Goal: Transaction & Acquisition: Book appointment/travel/reservation

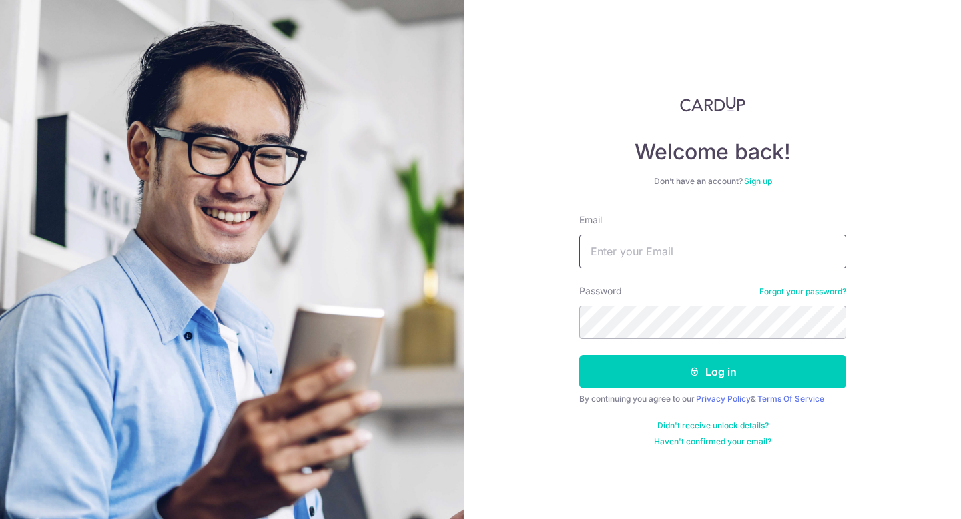
click at [675, 241] on input "Email" at bounding box center [712, 251] width 267 height 33
type input "mingjieong@hotmail.com"
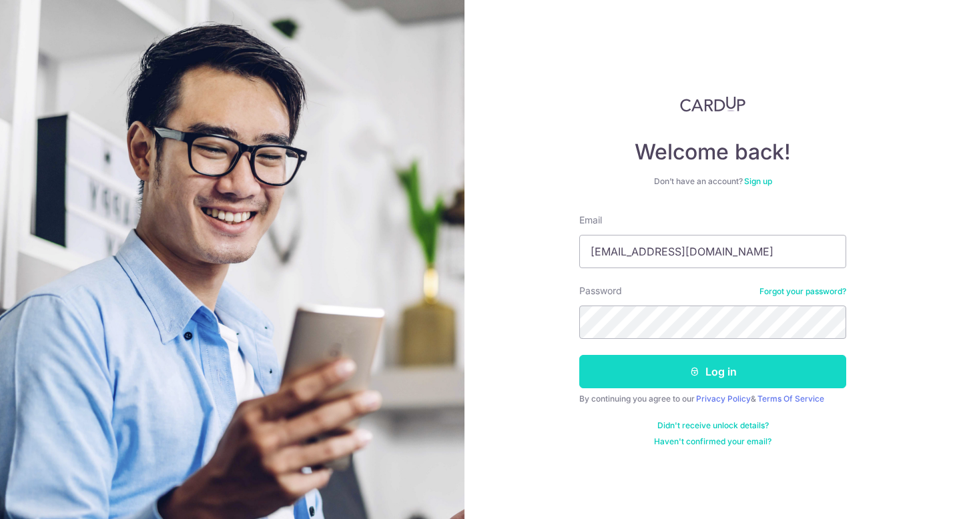
click at [734, 379] on button "Log in" at bounding box center [712, 371] width 267 height 33
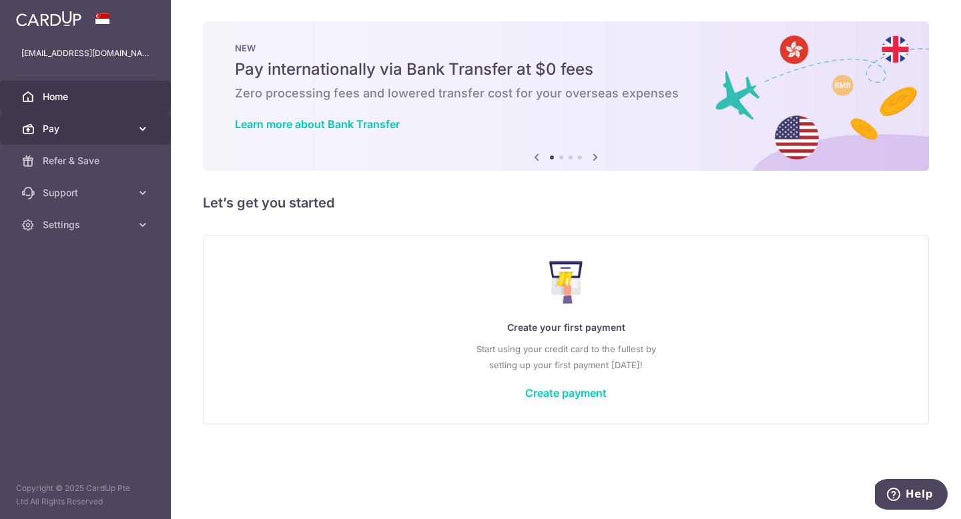
click at [103, 130] on span "Pay" at bounding box center [87, 128] width 88 height 13
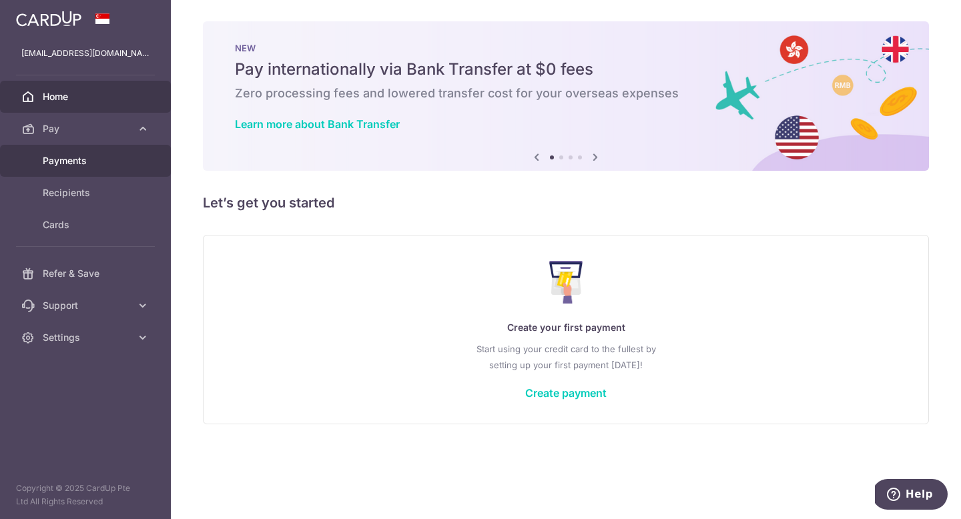
click at [85, 165] on span "Payments" at bounding box center [87, 160] width 88 height 13
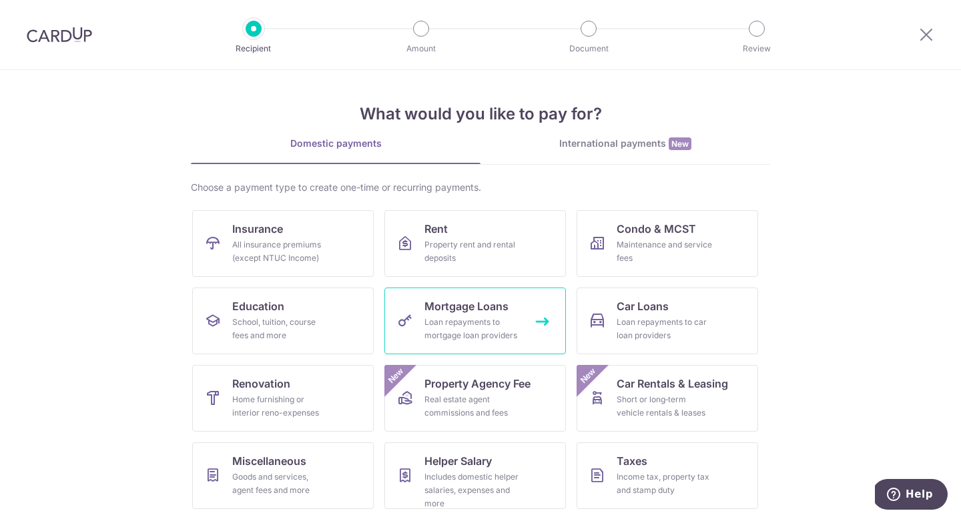
click at [482, 324] on div "Loan repayments to mortgage loan providers" at bounding box center [472, 329] width 96 height 27
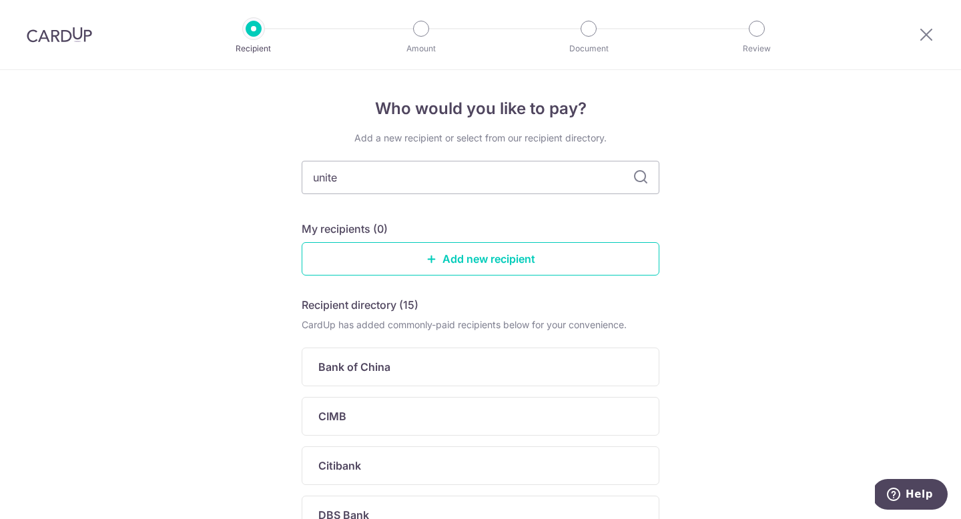
type input "united"
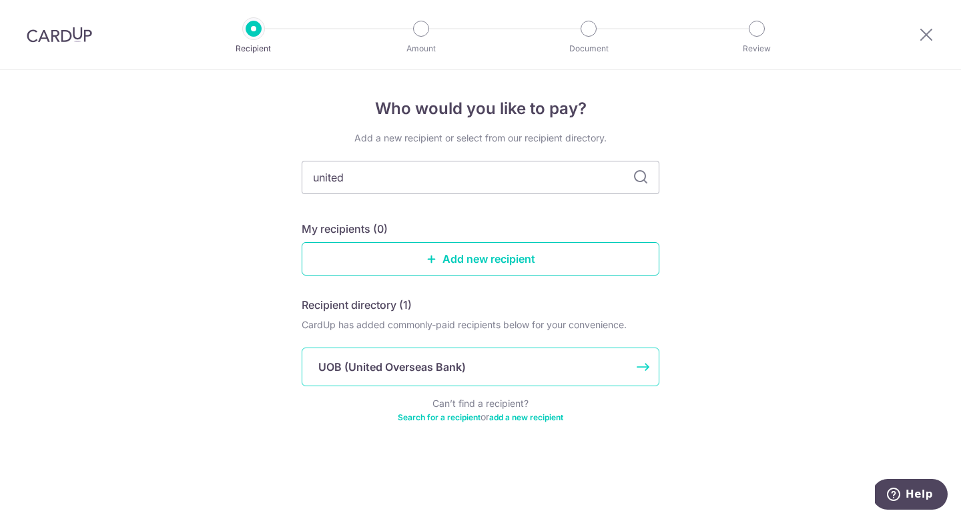
click at [511, 364] on div "UOB (United Overseas Bank)" at bounding box center [472, 367] width 308 height 16
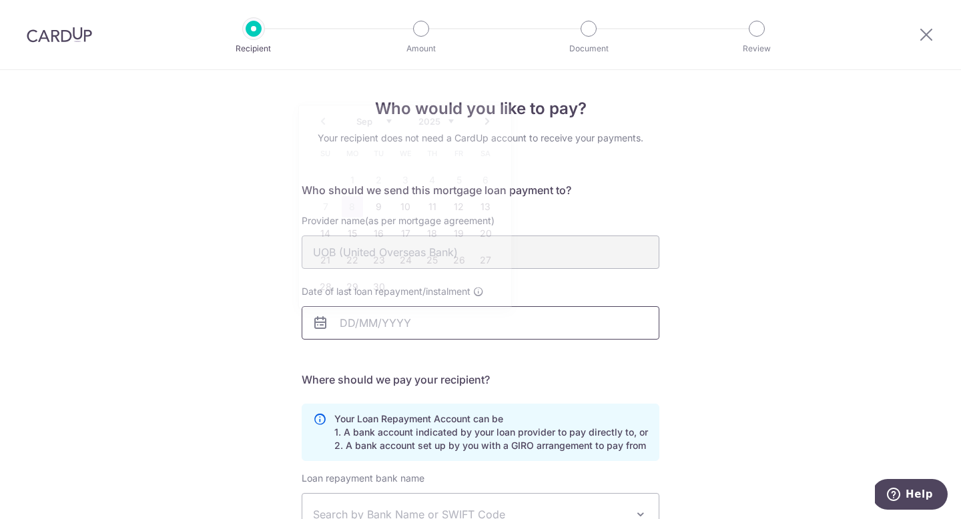
click at [565, 332] on input "Date of last loan repayment/instalment" at bounding box center [481, 322] width 358 height 33
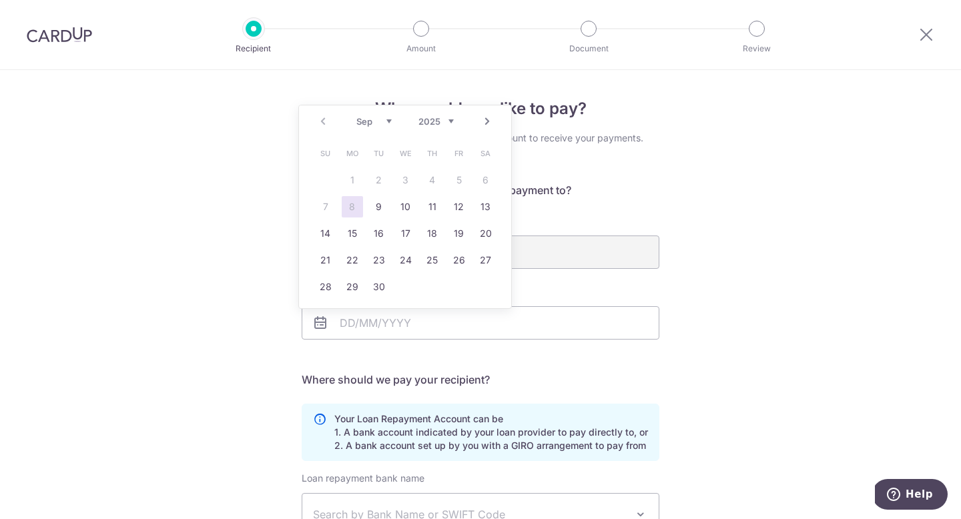
click at [692, 200] on div "Who would you like to pay? Your recipient does not need a CardUp account to rec…" at bounding box center [480, 401] width 961 height 662
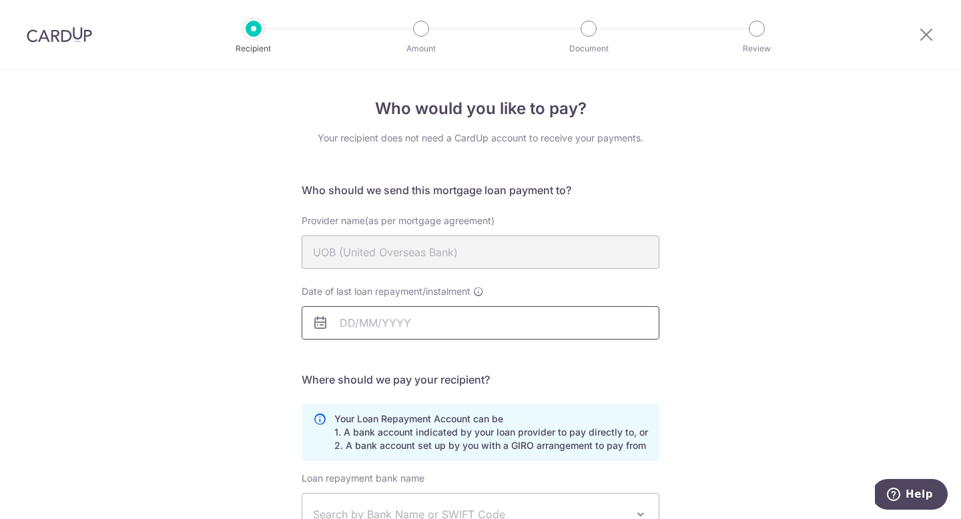
click at [357, 324] on input "Date of last loan repayment/instalment" at bounding box center [481, 322] width 358 height 33
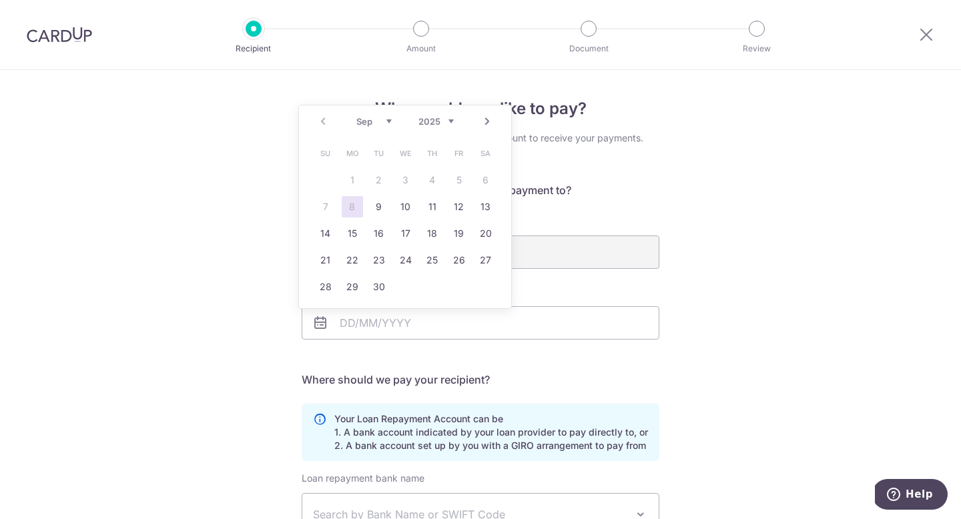
click at [440, 119] on select "2025 2026 2027 2028 2029 2030 2031 2032 2033 2034 2035" at bounding box center [435, 121] width 35 height 11
click at [483, 234] on link "15" at bounding box center [485, 233] width 21 height 21
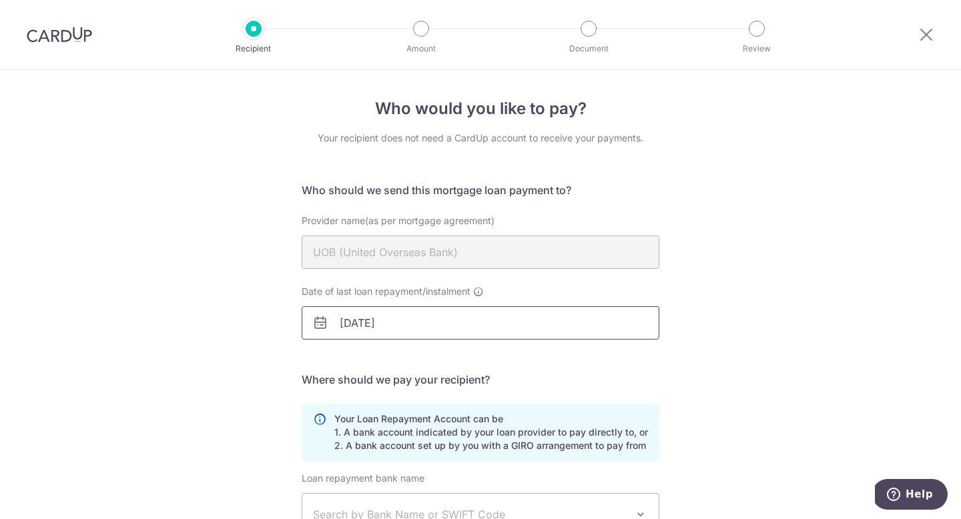
click at [423, 330] on input "[DATE]" at bounding box center [481, 322] width 358 height 33
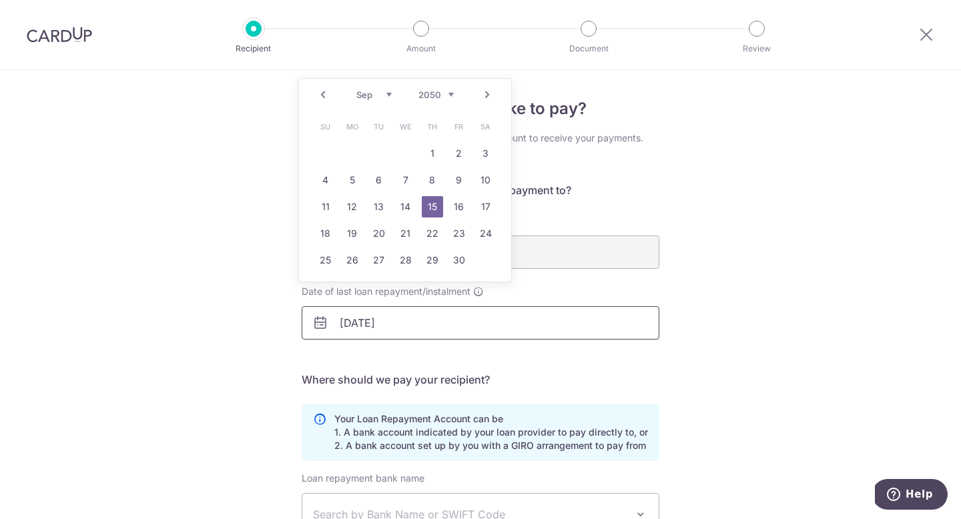
type input "[DATE]"
click at [248, 258] on div "Who would you like to pay? Your recipient does not need a CardUp account to rec…" at bounding box center [480, 401] width 961 height 662
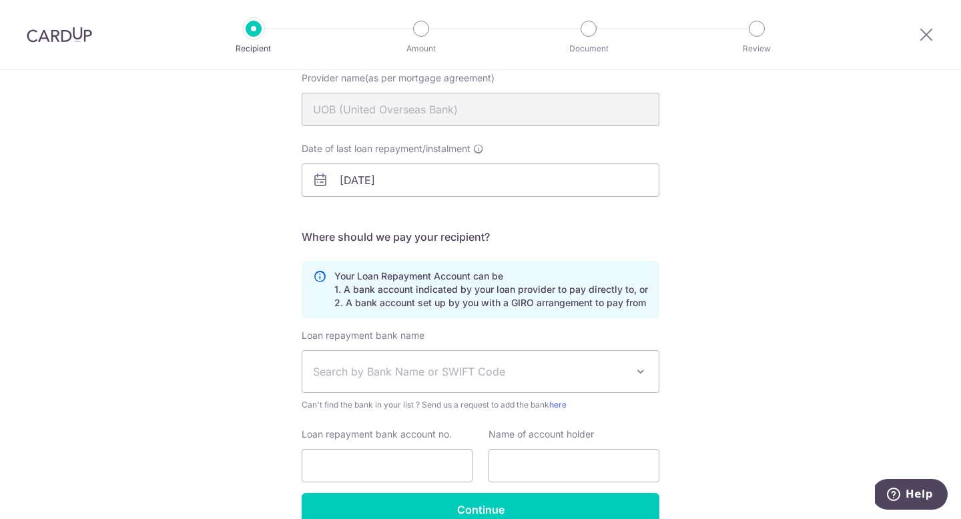
scroll to position [145, 0]
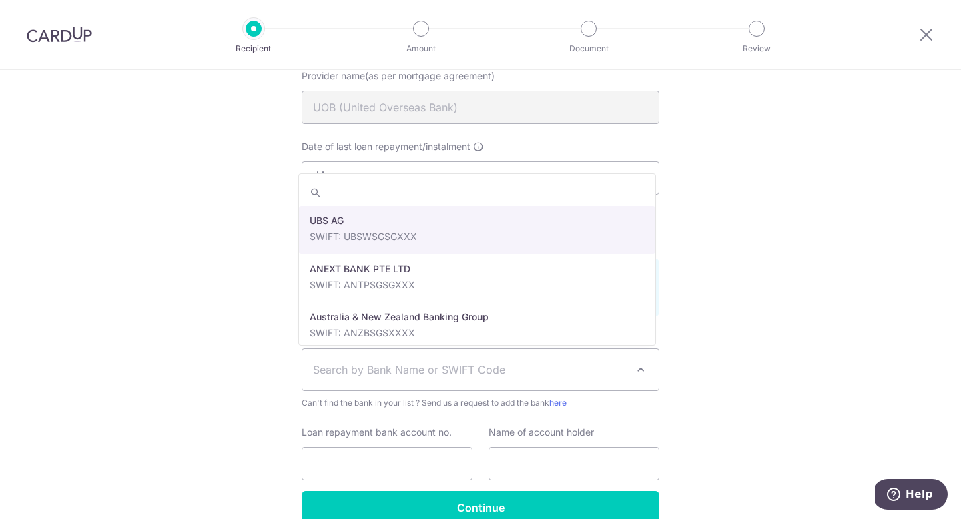
click at [501, 366] on span "Search by Bank Name or SWIFT Code" at bounding box center [470, 370] width 314 height 16
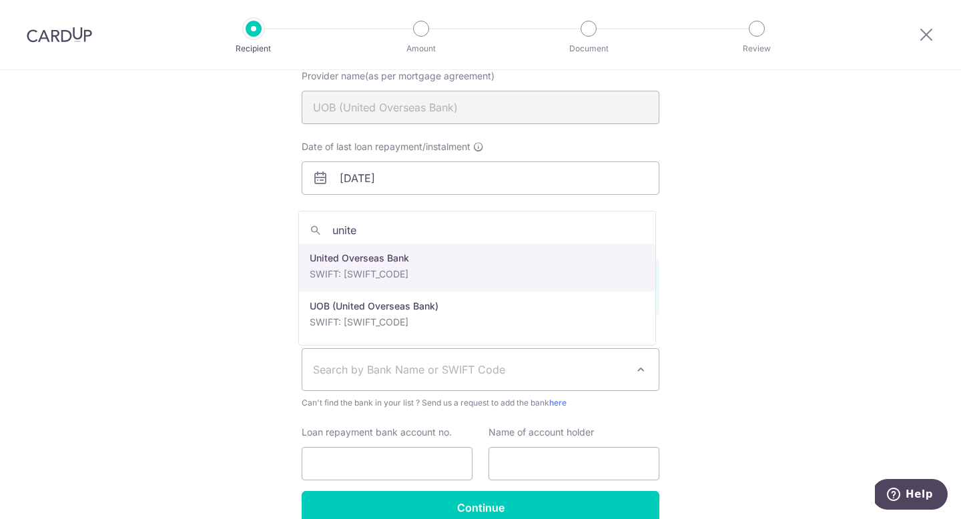
type input "unite"
select select "23668"
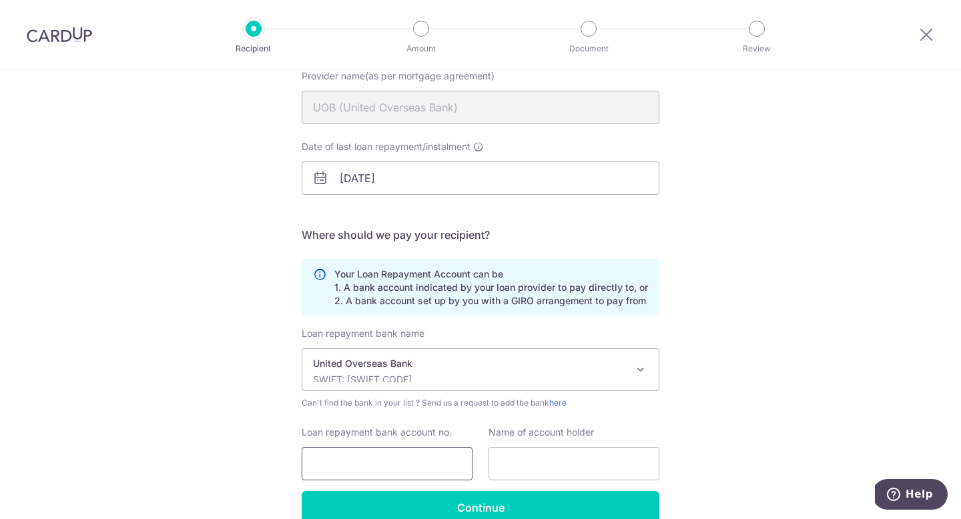
click at [404, 466] on input "Loan repayment bank account no." at bounding box center [387, 463] width 171 height 33
paste input "339-334-875-3"
type input "339-334-875-3"
click at [616, 464] on input "text" at bounding box center [573, 463] width 171 height 33
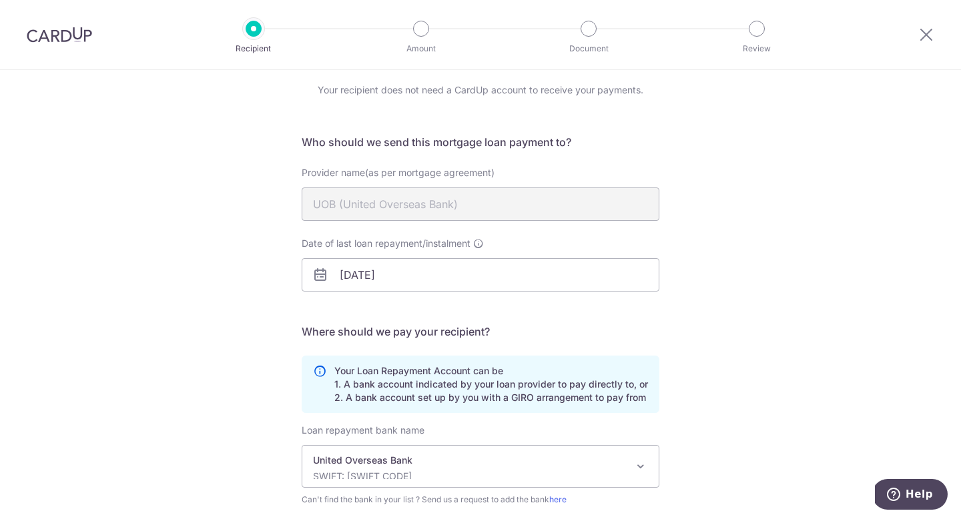
scroll to position [213, 0]
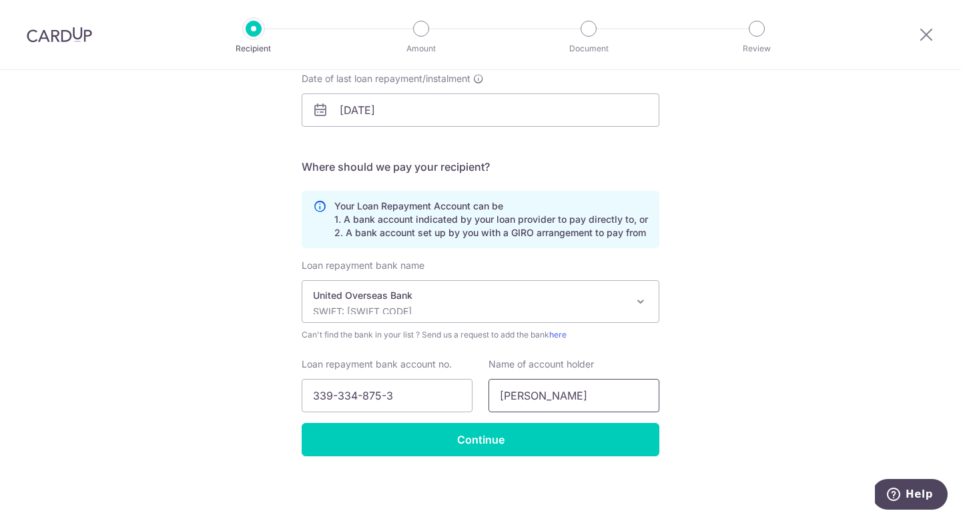
type input "ONG MING JIE"
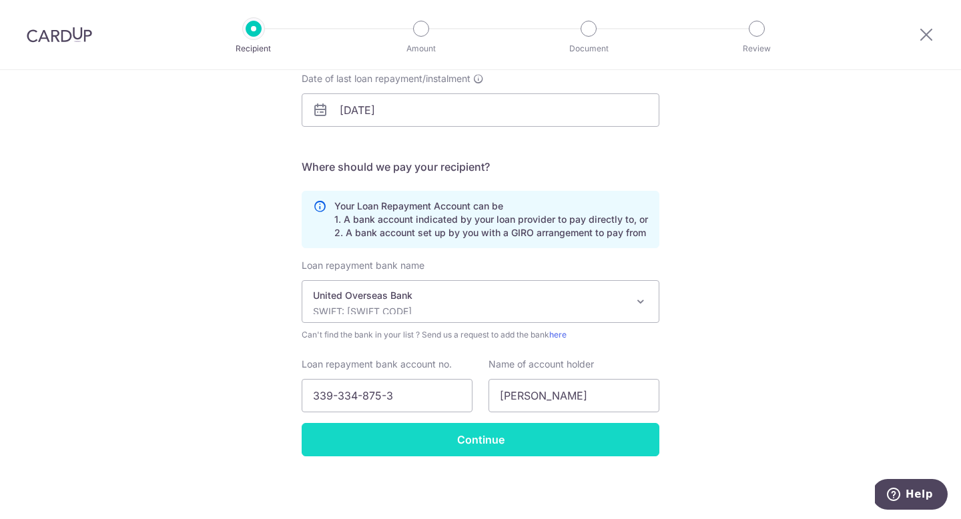
click at [506, 440] on input "Continue" at bounding box center [481, 439] width 358 height 33
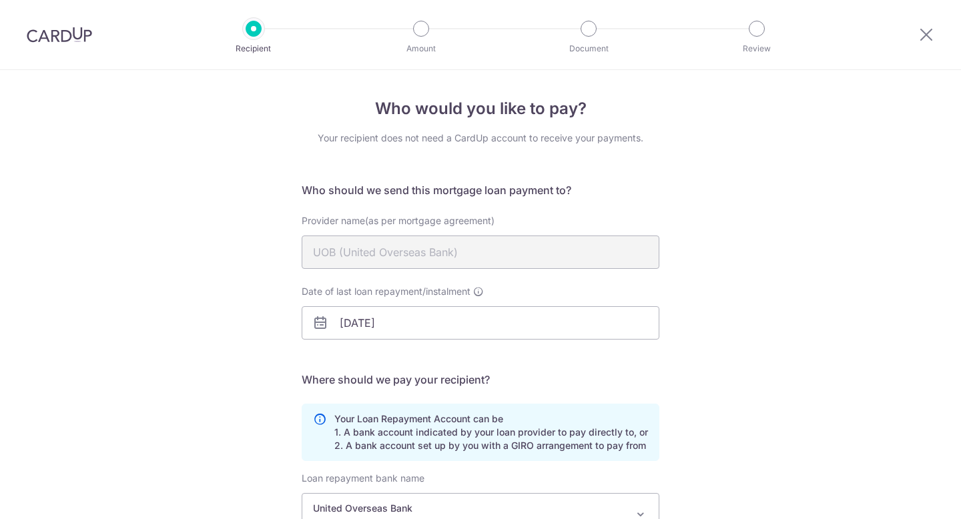
scroll to position [245, 0]
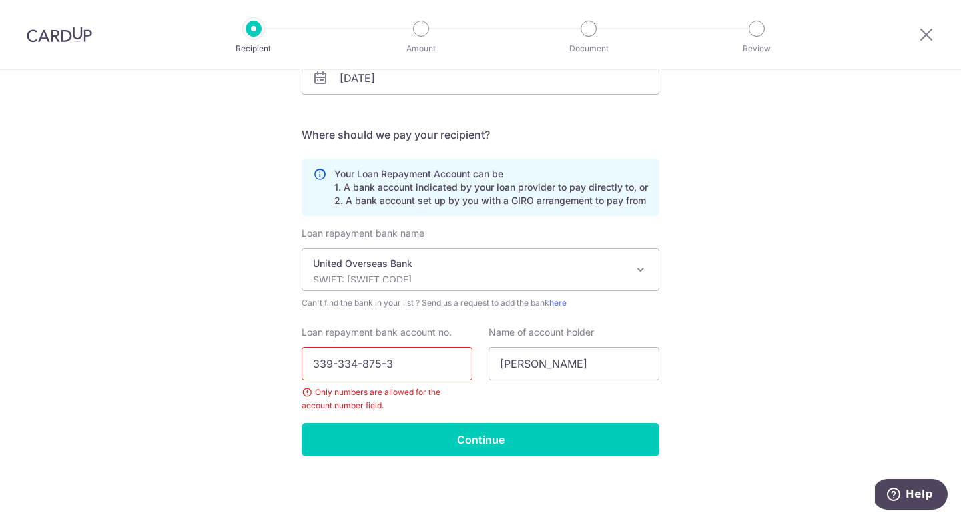
click at [381, 364] on input "339-334-875-3" at bounding box center [387, 363] width 171 height 33
type input "3393348753"
click at [595, 362] on input "ONG MING JIE" at bounding box center [573, 363] width 171 height 33
click at [390, 368] on input "3393348753" at bounding box center [387, 363] width 171 height 33
click at [567, 358] on input "ONG MING JIE" at bounding box center [573, 363] width 171 height 33
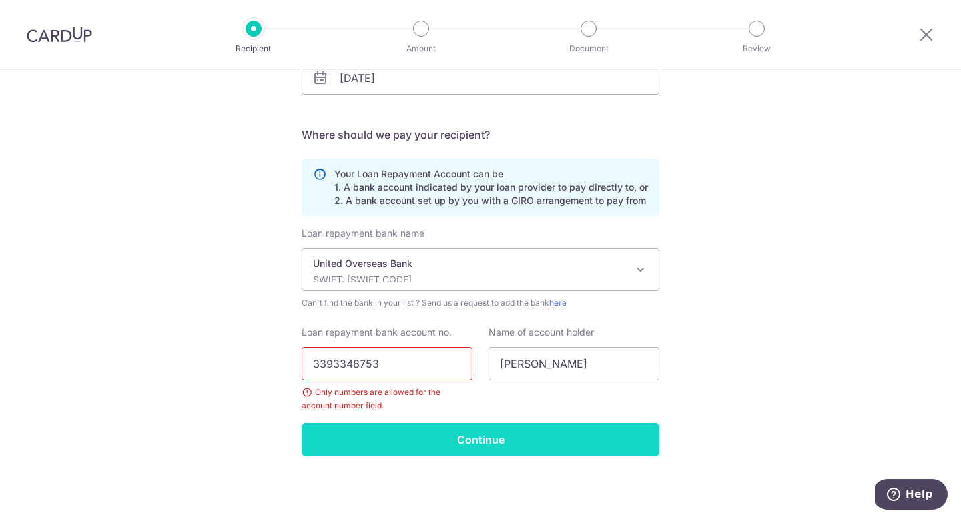
click at [488, 442] on input "Continue" at bounding box center [481, 439] width 358 height 33
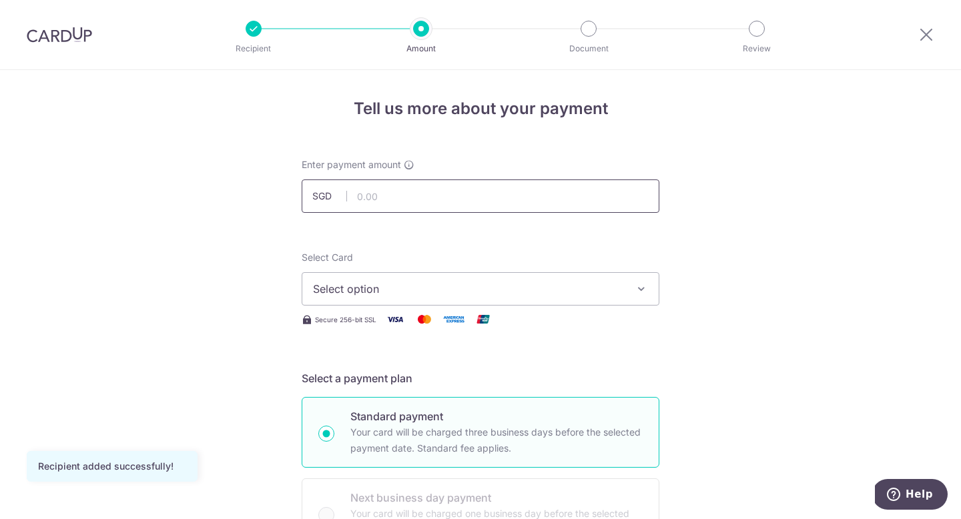
click at [568, 187] on input "text" at bounding box center [481, 195] width 358 height 33
paste input "2001.43"
type input "2,001.43"
click at [609, 288] on span "Select option" at bounding box center [468, 289] width 311 height 16
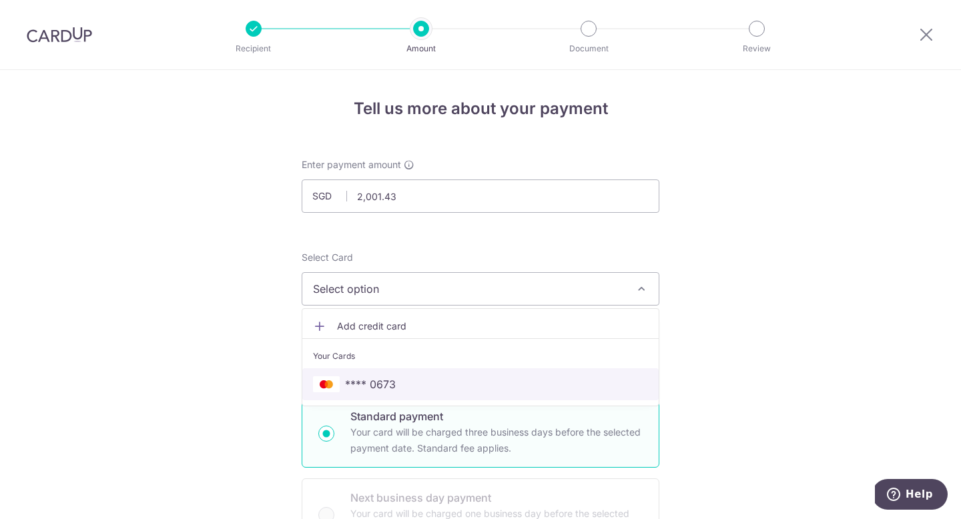
click at [570, 380] on span "**** 0673" at bounding box center [480, 384] width 335 height 16
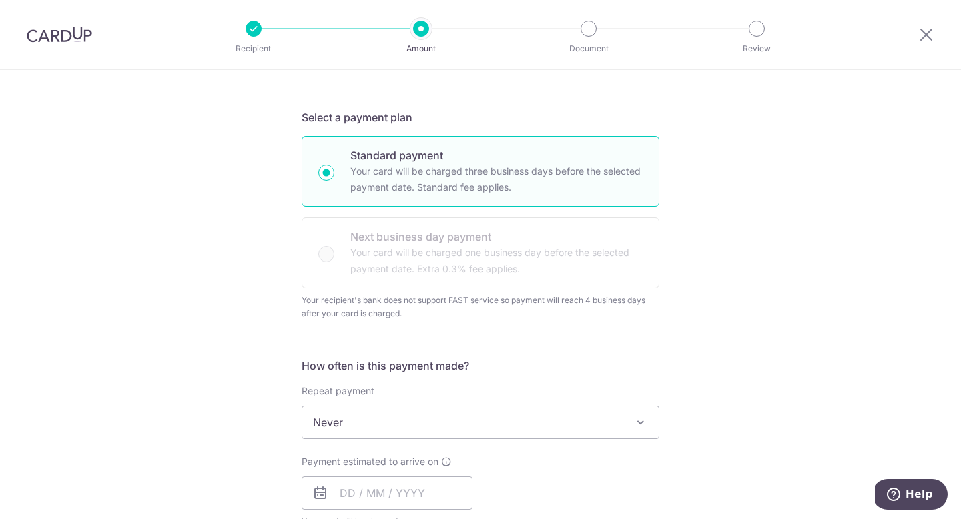
scroll to position [336, 0]
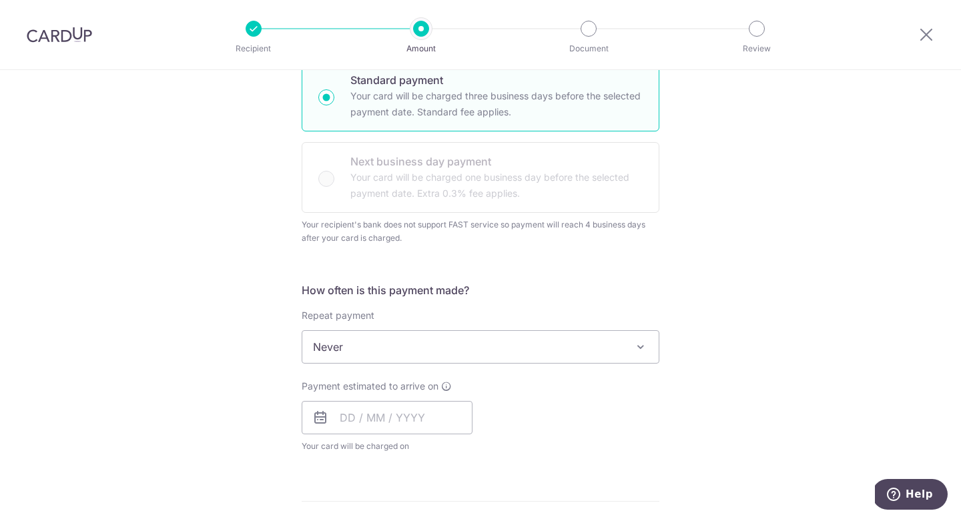
click at [580, 330] on span "Never" at bounding box center [481, 346] width 358 height 33
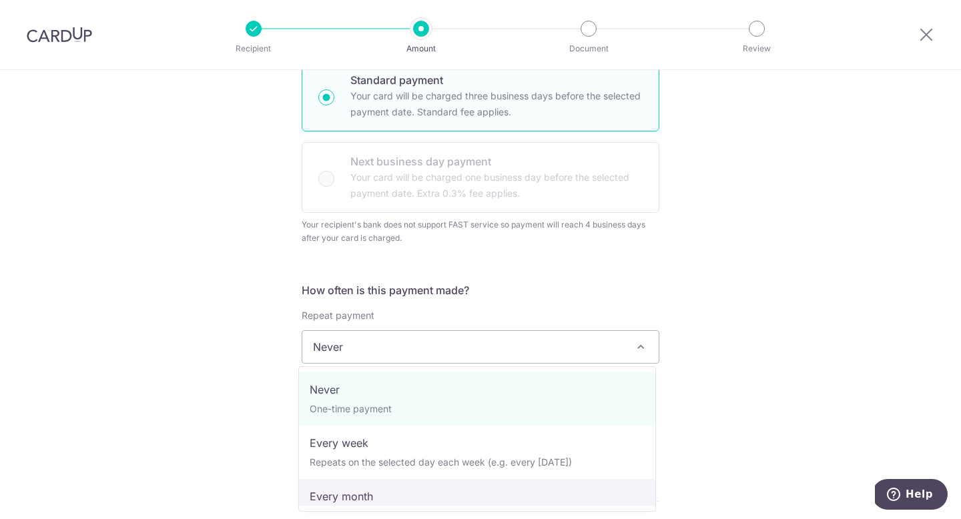
select select "3"
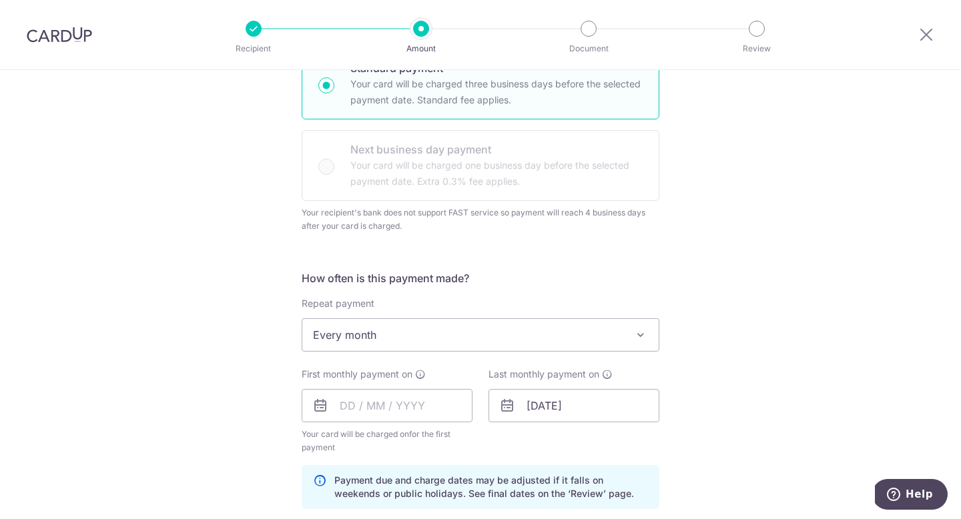
scroll to position [420, 0]
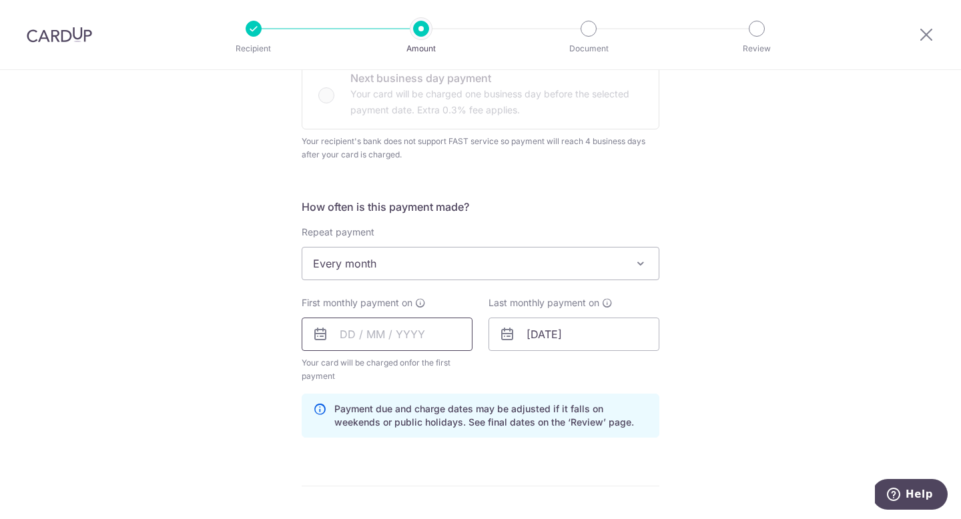
click at [330, 340] on input "text" at bounding box center [387, 334] width 171 height 33
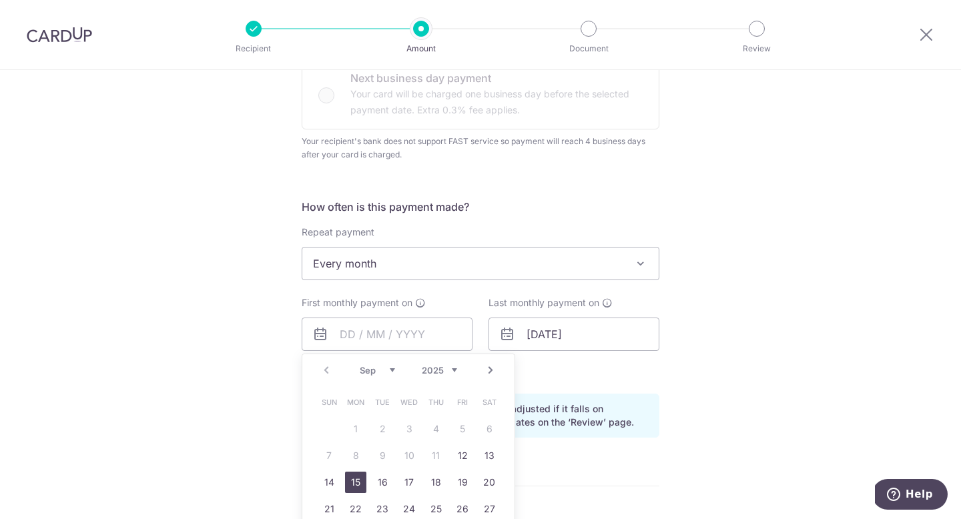
click at [352, 482] on link "15" at bounding box center [355, 482] width 21 height 21
type input "[DATE]"
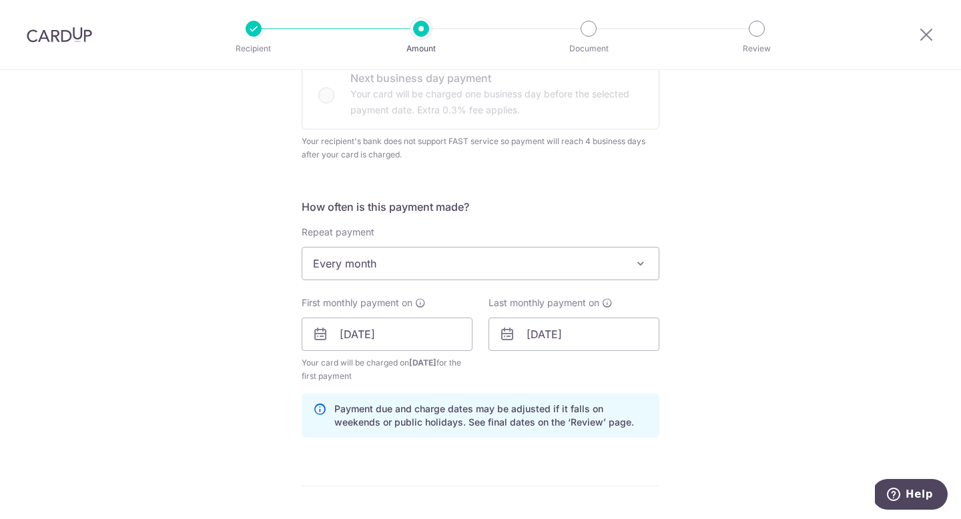
click at [836, 358] on div "Tell us more about your payment Enter payment amount SGD 2,001.43 2001.43 Recip…" at bounding box center [480, 303] width 961 height 1307
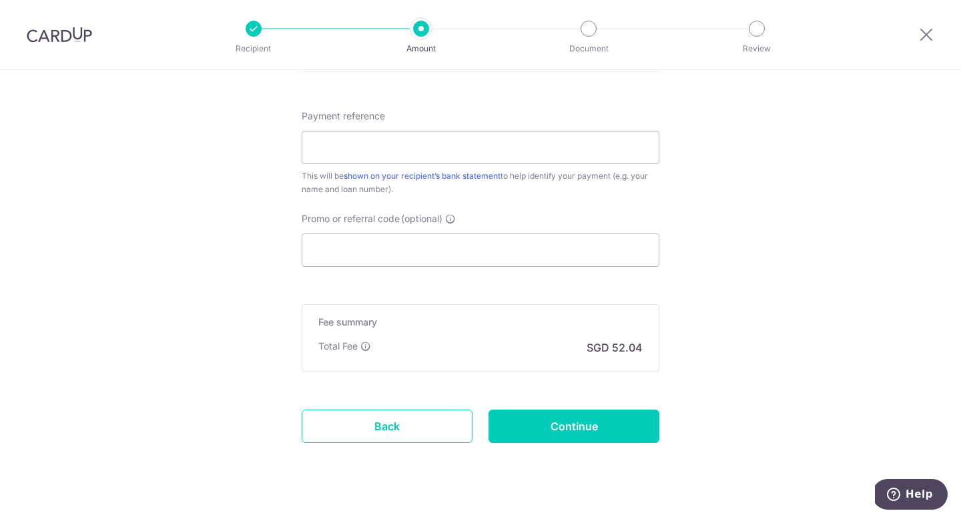
scroll to position [833, 0]
click at [594, 129] on div "Payment reference This will be shown on your recipient’s bank statement to help…" at bounding box center [481, 153] width 358 height 87
click at [594, 147] on input "Payment reference" at bounding box center [481, 147] width 358 height 33
type input "O"
type input "CARD UP MORTGAGE"
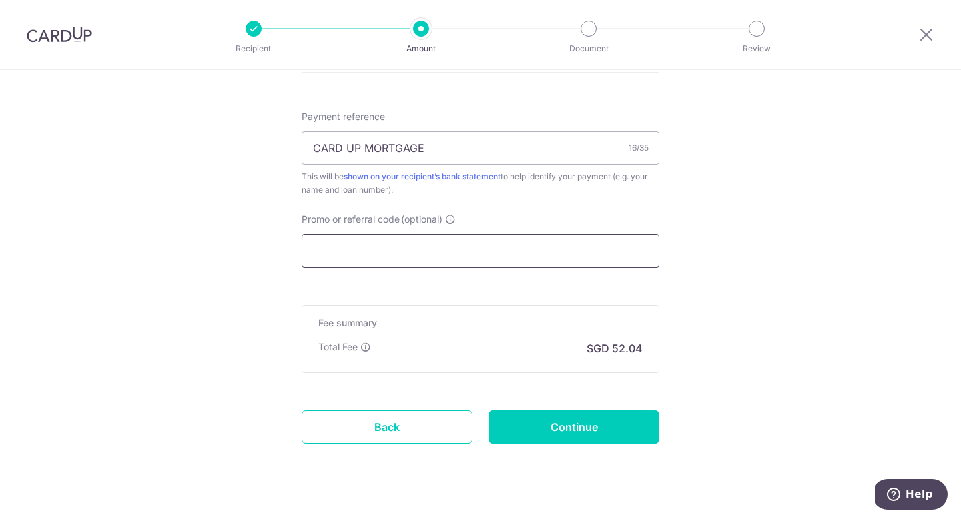
click at [592, 254] on input "Promo or referral code (optional)" at bounding box center [481, 250] width 358 height 33
paste input "OFF225"
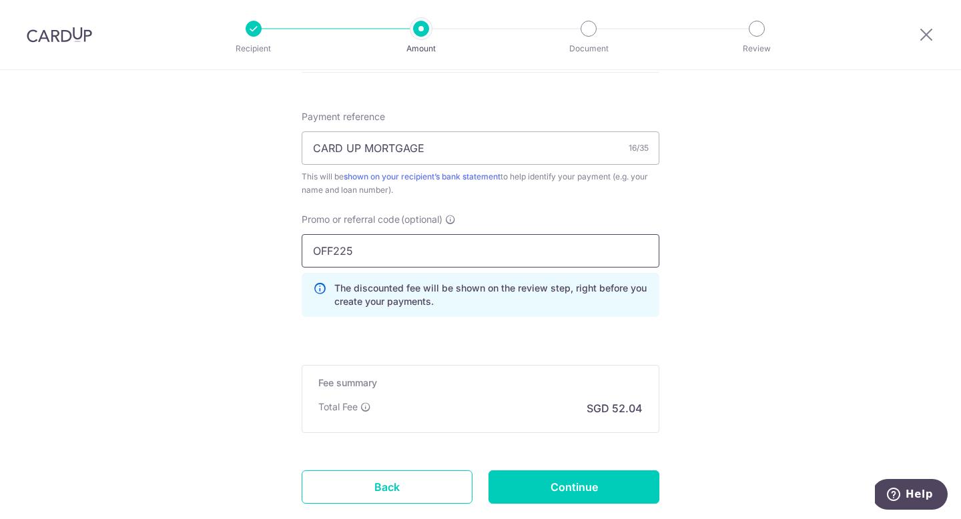
type input "OFF225"
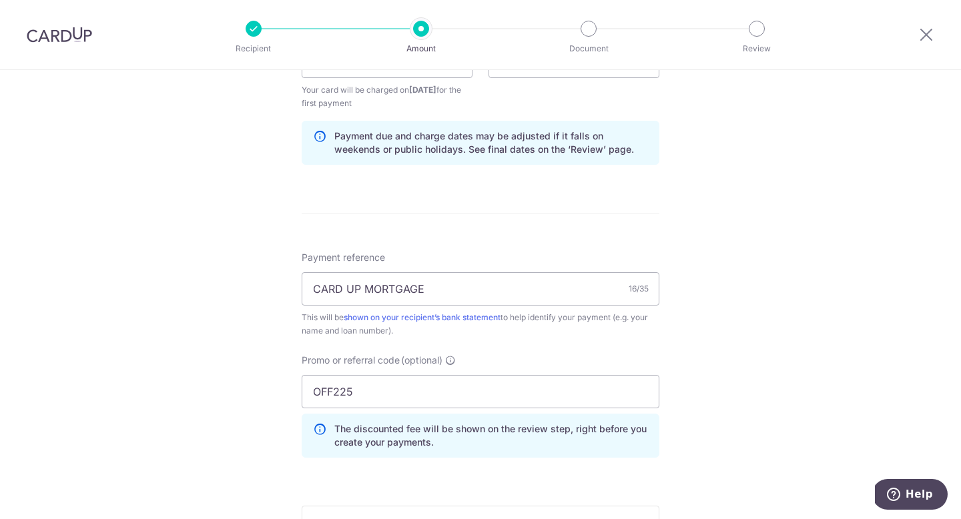
scroll to position [918, 0]
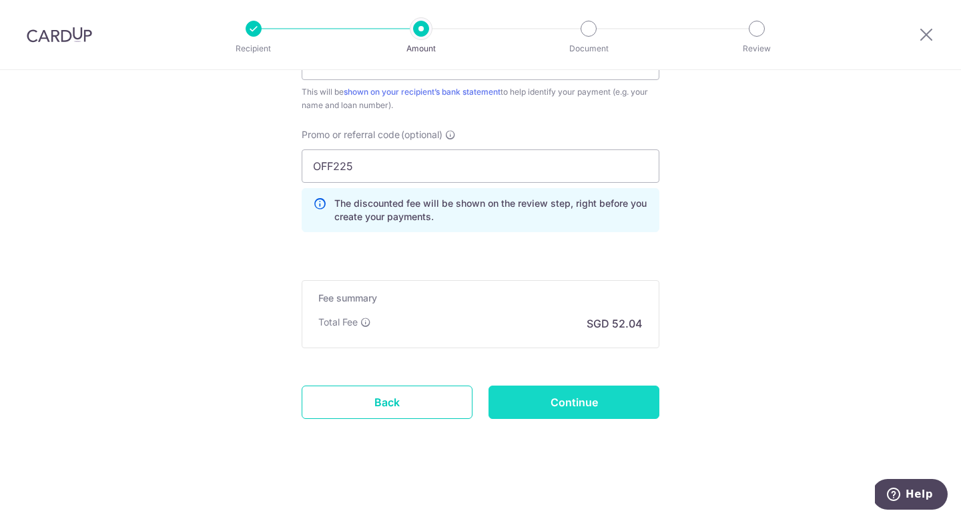
click at [612, 402] on input "Continue" at bounding box center [573, 402] width 171 height 33
type input "Create Schedule"
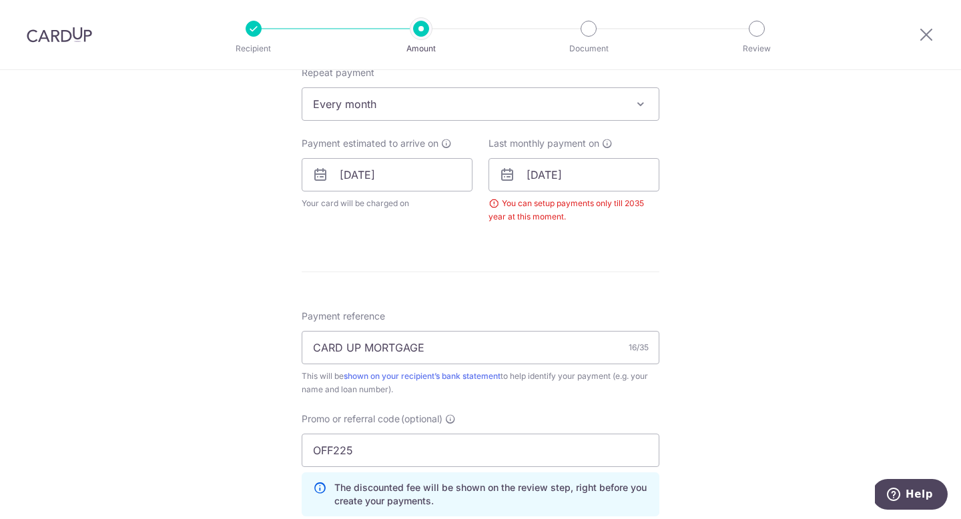
scroll to position [547, 0]
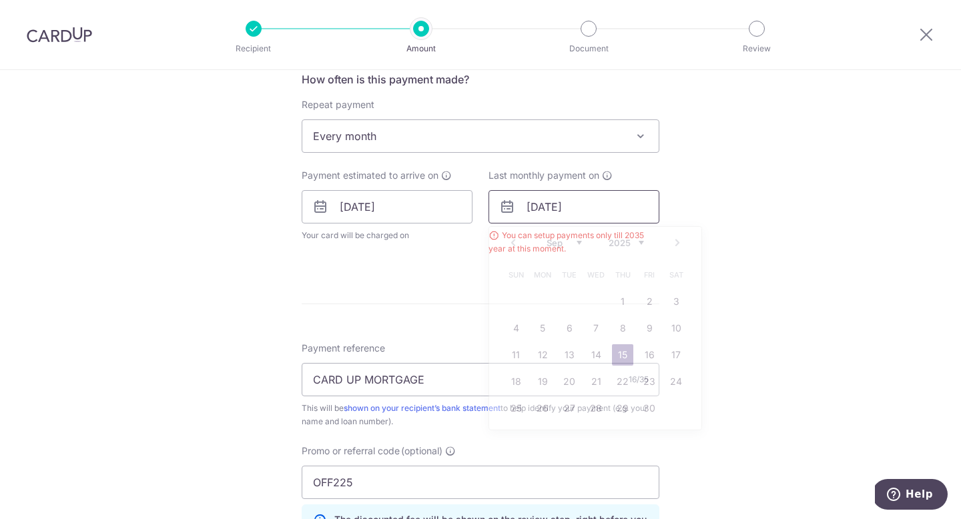
click at [623, 208] on input "[DATE]" at bounding box center [573, 206] width 171 height 33
click at [631, 238] on select "2025 2026 2027 2028 2029 2030 2031 2032 2033 2034 2035" at bounding box center [625, 243] width 35 height 11
click at [683, 356] on td "15" at bounding box center [676, 355] width 27 height 27
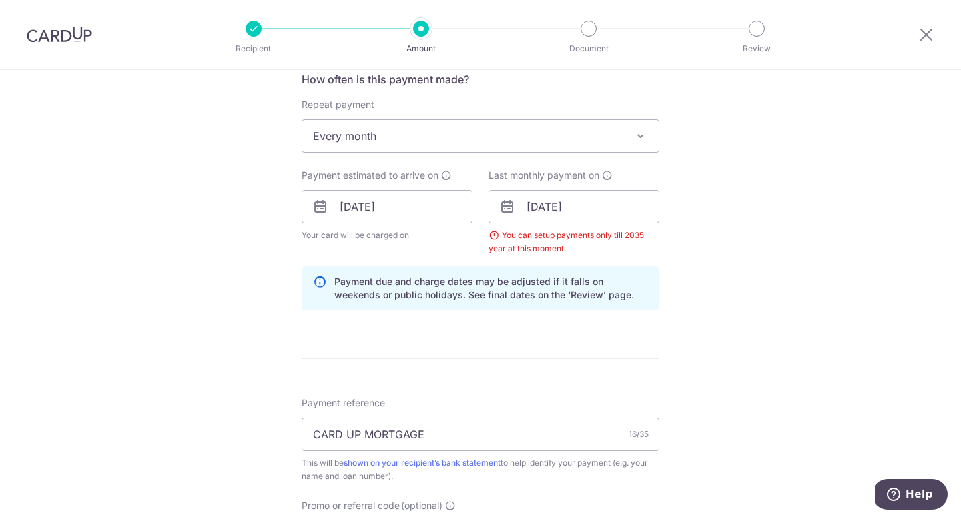
click at [754, 348] on div "Tell us more about your payment Enter payment amount SGD 2,001.43 2001.43 Selec…" at bounding box center [480, 206] width 961 height 1367
click at [608, 216] on input "[DATE]" at bounding box center [573, 206] width 171 height 33
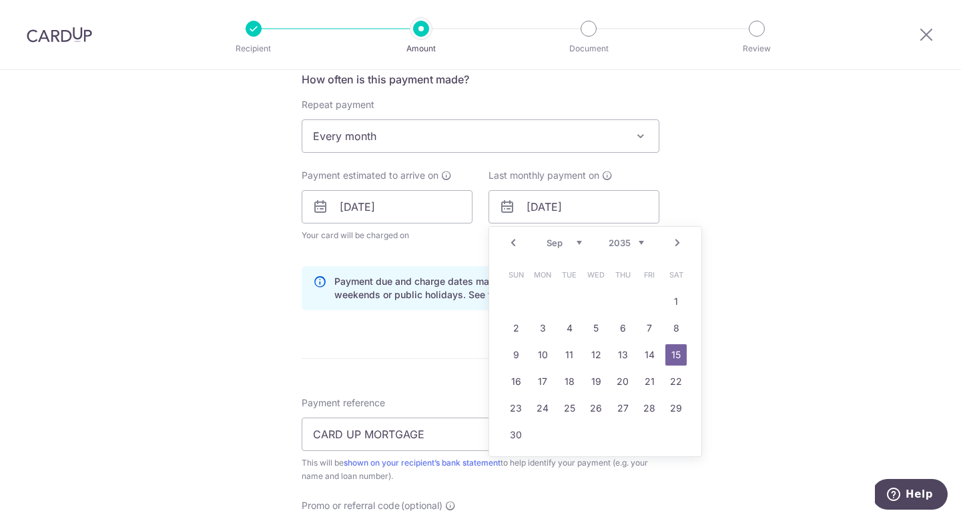
click at [627, 235] on div "Prev Next Jan Feb Mar Apr May Jun [DATE] Aug Sep Oct Nov [DATE] 2026 2027 2028 …" at bounding box center [595, 243] width 212 height 32
click at [629, 241] on select "2025 2026 2027 2028 2029 2030 2031 2032 2033 2034 2035" at bounding box center [625, 243] width 35 height 11
click at [648, 358] on link "15" at bounding box center [649, 354] width 21 height 21
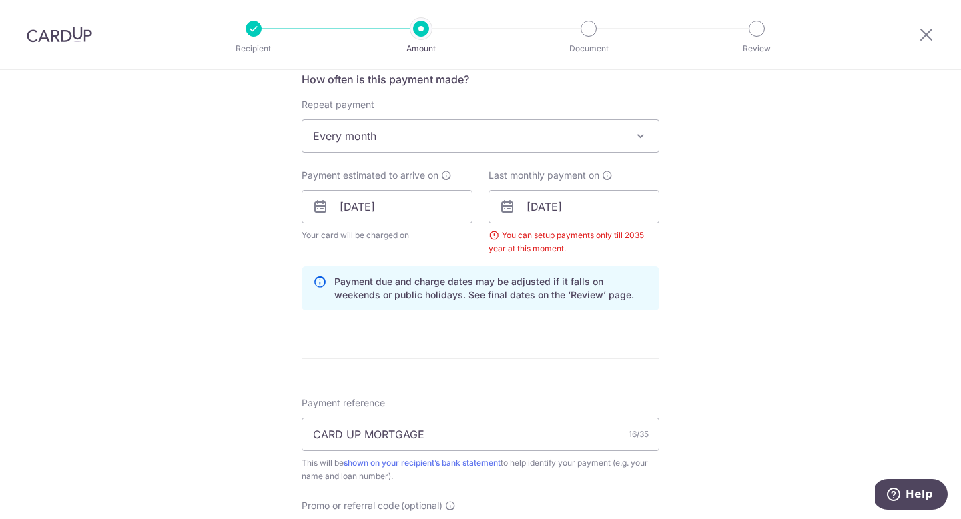
click at [776, 340] on div "Tell us more about your payment Enter payment amount SGD 2,001.43 2001.43 Selec…" at bounding box center [480, 206] width 961 height 1367
click at [602, 216] on input "15/09/2034" at bounding box center [573, 206] width 171 height 33
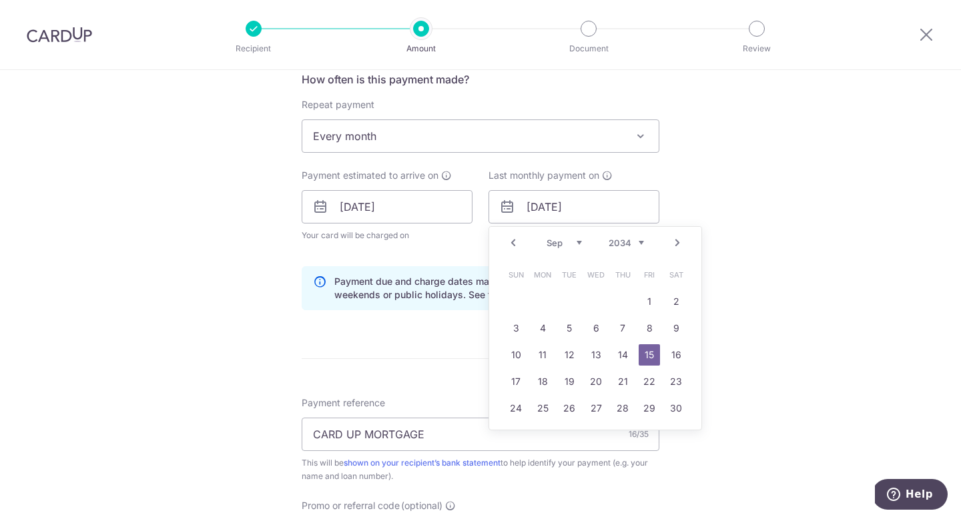
click at [635, 239] on select "2025 2026 2027 2028 2029 2030 2031 2032 2033 2034 2035" at bounding box center [625, 243] width 35 height 11
click at [649, 354] on link "14" at bounding box center [649, 354] width 21 height 21
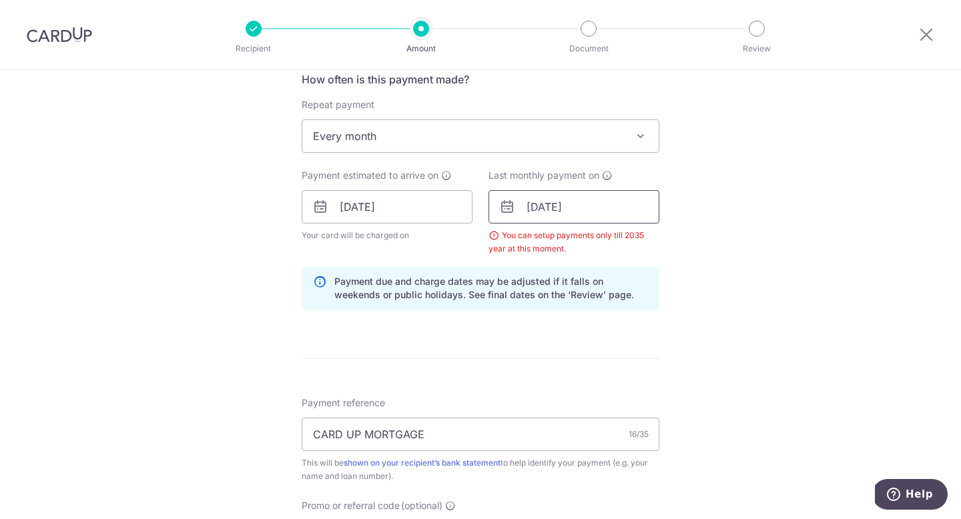
click at [584, 208] on input "14/09/2035" at bounding box center [573, 206] width 171 height 33
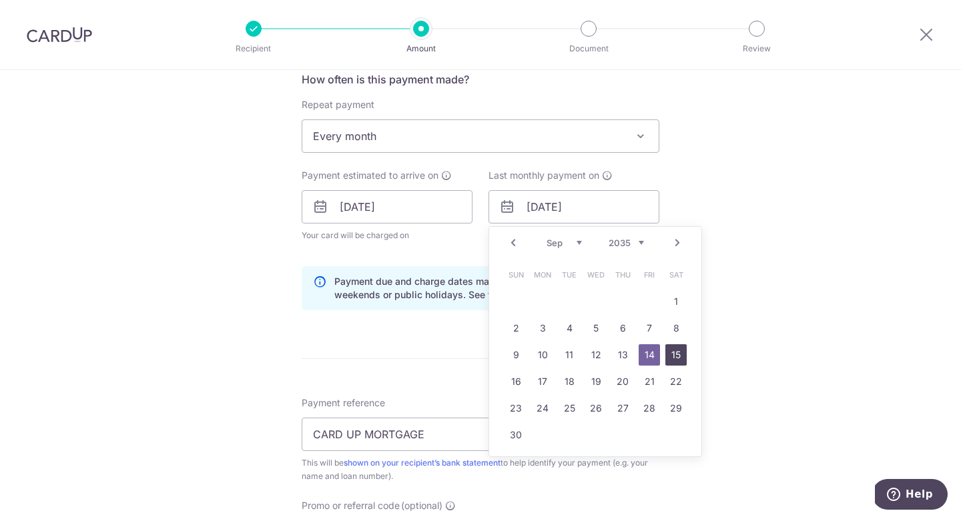
click at [675, 362] on link "15" at bounding box center [675, 354] width 21 height 21
type input "15/09/2035"
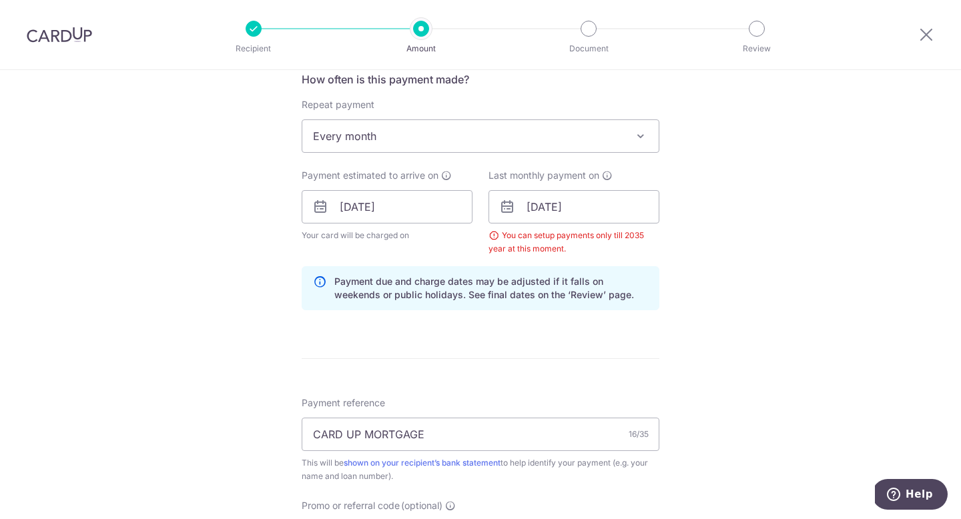
click at [751, 350] on div "Tell us more about your payment Enter payment amount SGD 2,001.43 2001.43 Selec…" at bounding box center [480, 206] width 961 height 1367
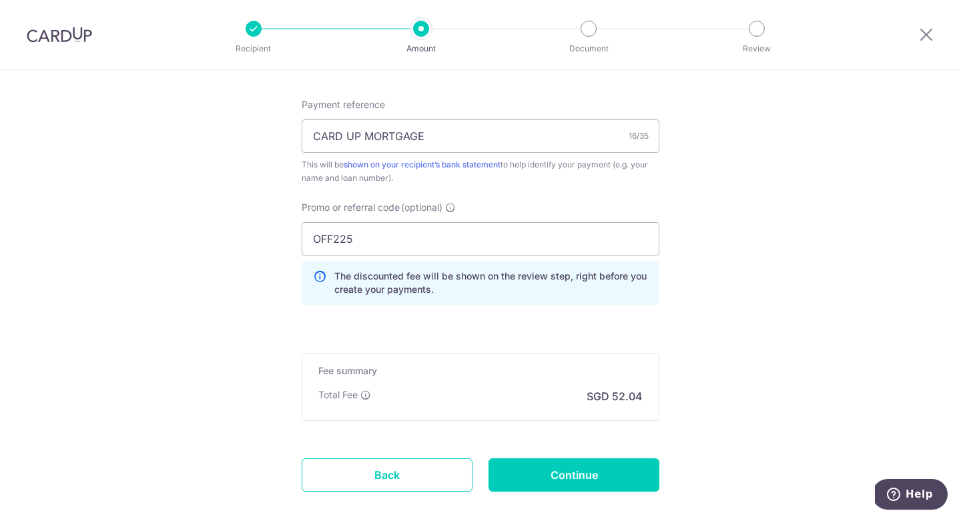
scroll to position [918, 0]
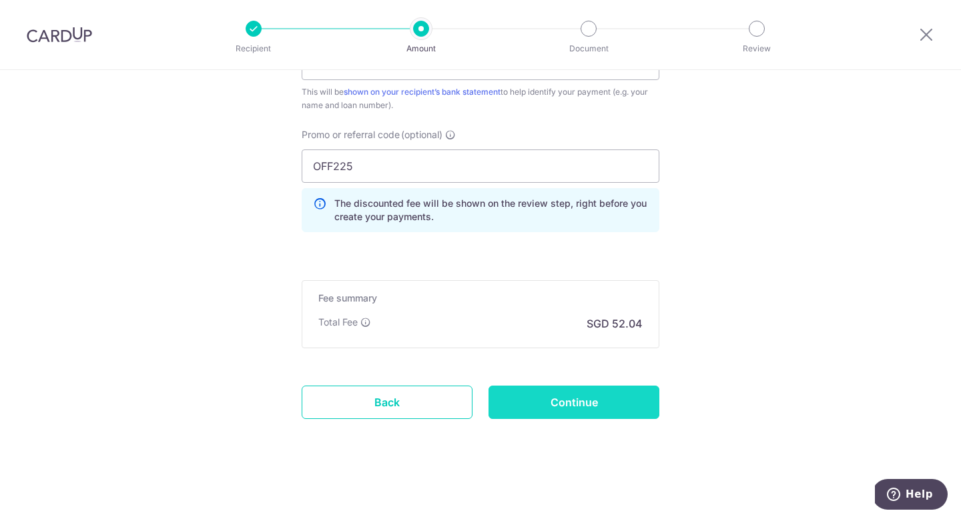
click at [590, 414] on input "Continue" at bounding box center [573, 402] width 171 height 33
type input "Create Schedule"
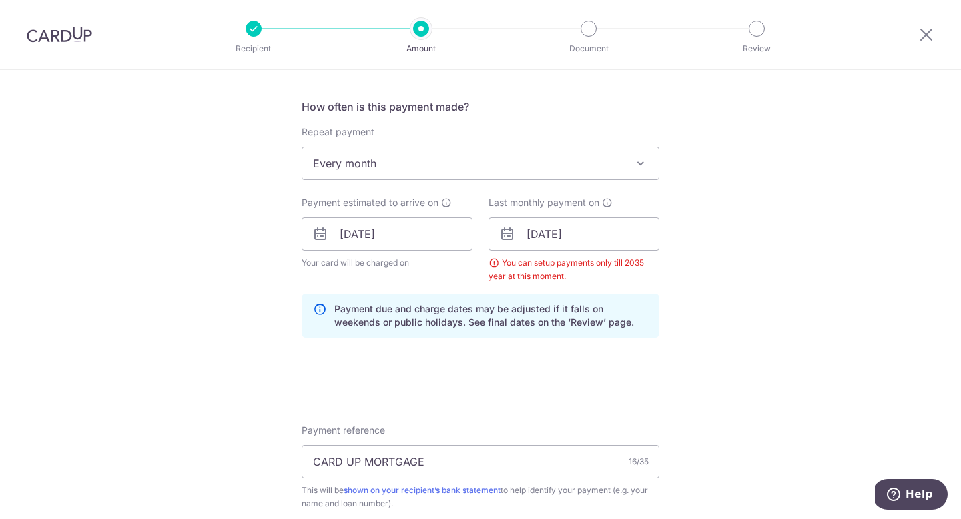
scroll to position [519, 0]
